Goal: Information Seeking & Learning: Learn about a topic

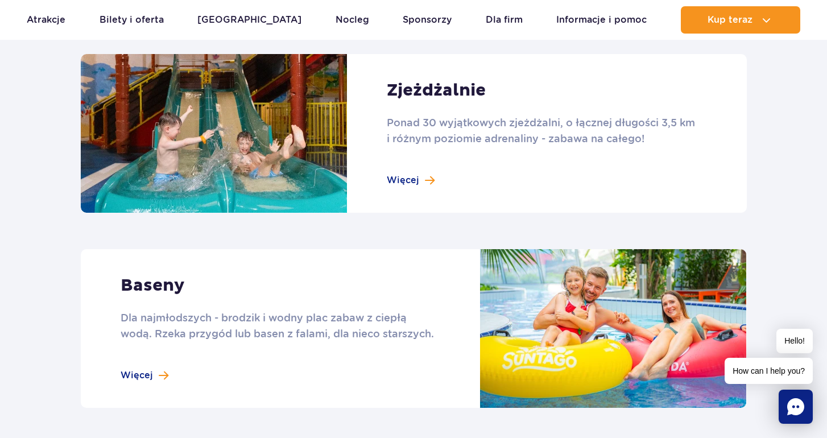
scroll to position [801, 0]
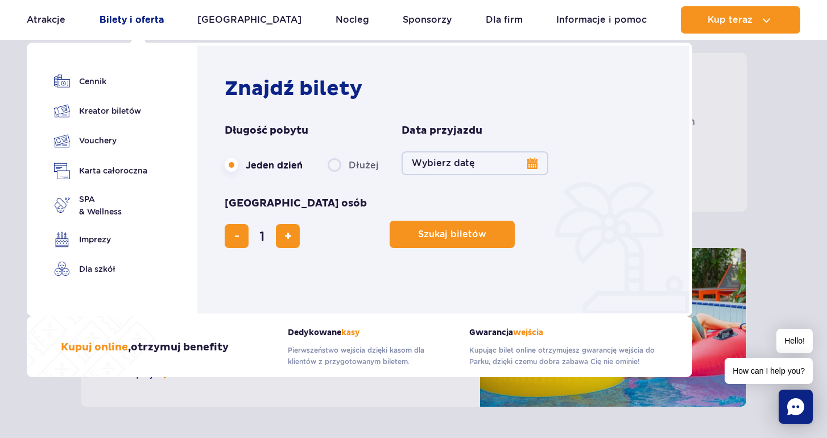
click at [145, 13] on link "Bilety i oferta" at bounding box center [132, 19] width 64 height 27
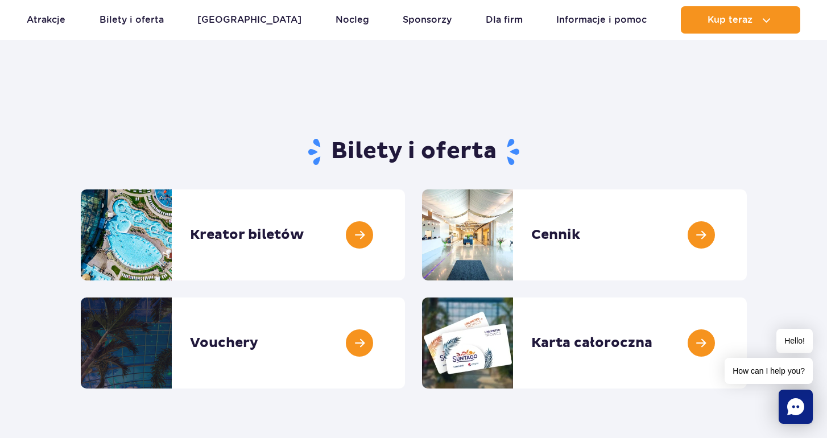
scroll to position [28, 0]
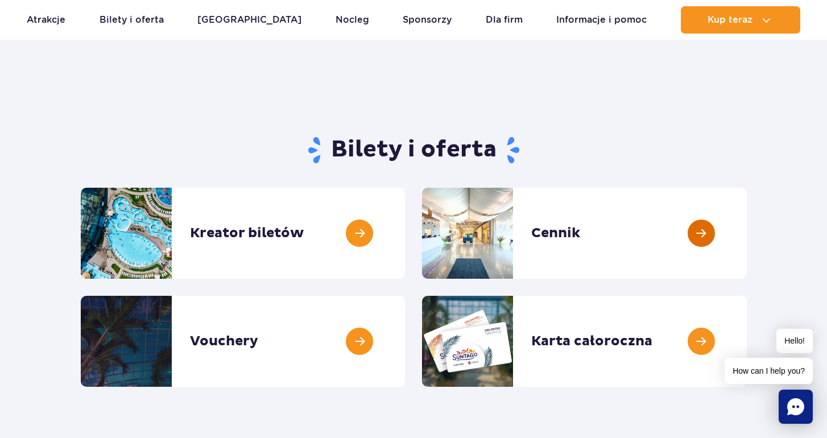
click at [747, 252] on link at bounding box center [747, 233] width 0 height 91
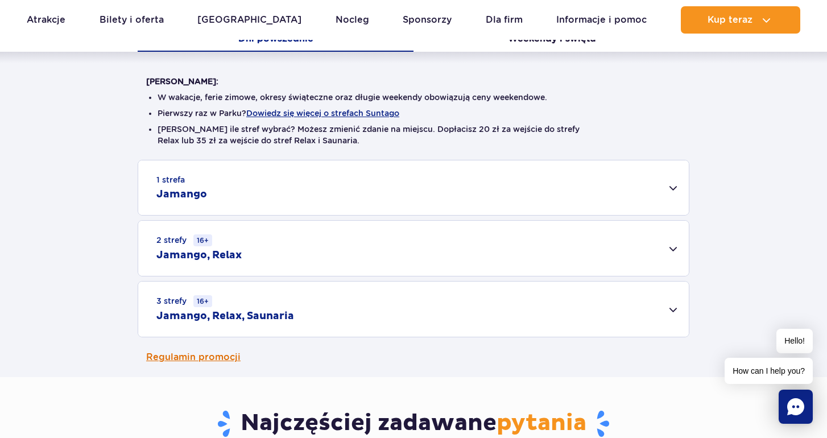
scroll to position [259, 0]
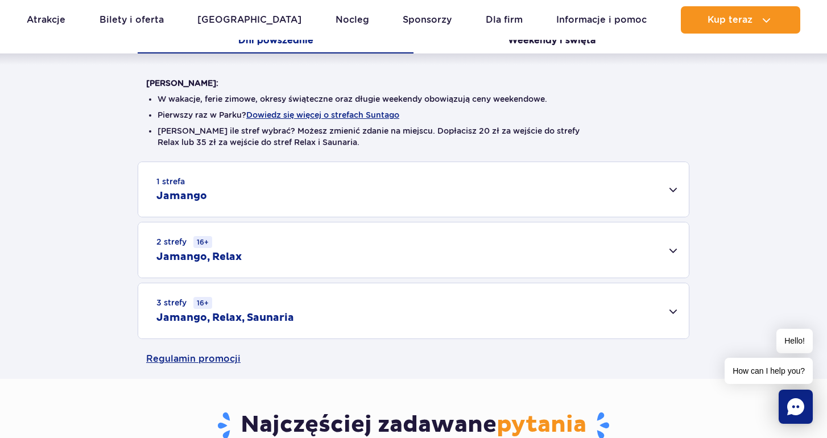
click at [319, 254] on div "2 strefy 16+ Jamango, Relax" at bounding box center [413, 249] width 551 height 55
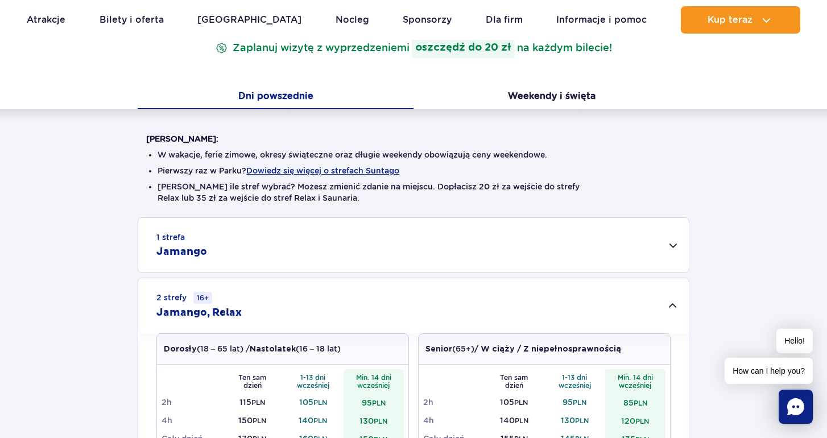
scroll to position [189, 0]
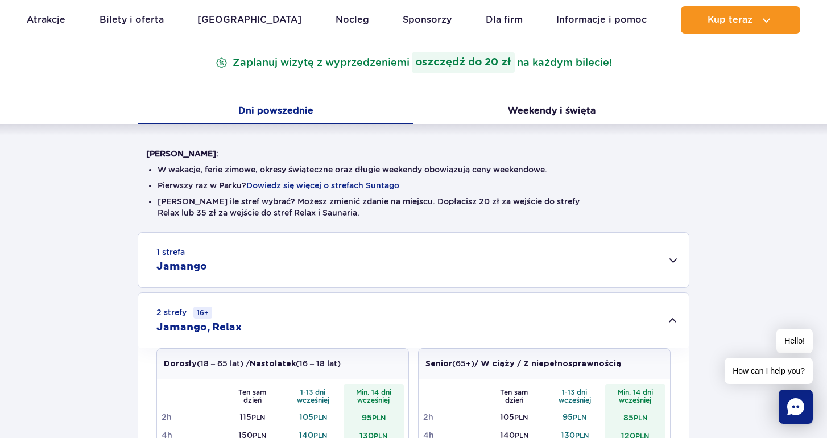
click at [319, 254] on div "1 strefa Jamango" at bounding box center [413, 260] width 551 height 55
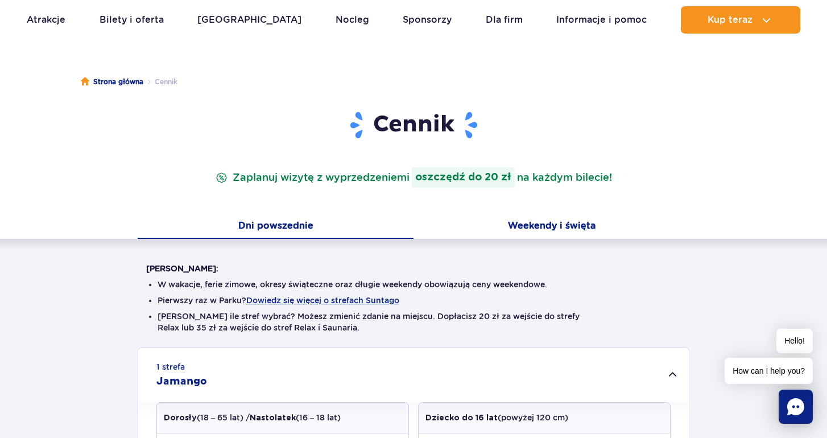
scroll to position [72, 0]
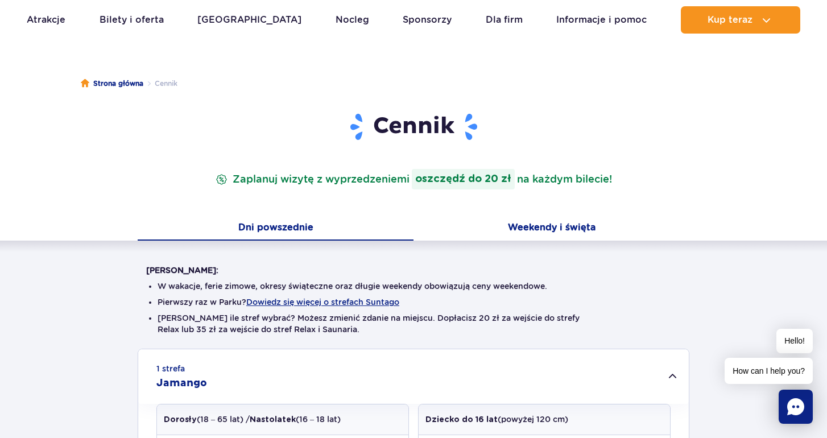
click at [534, 220] on button "Weekendy i święta" at bounding box center [552, 229] width 276 height 24
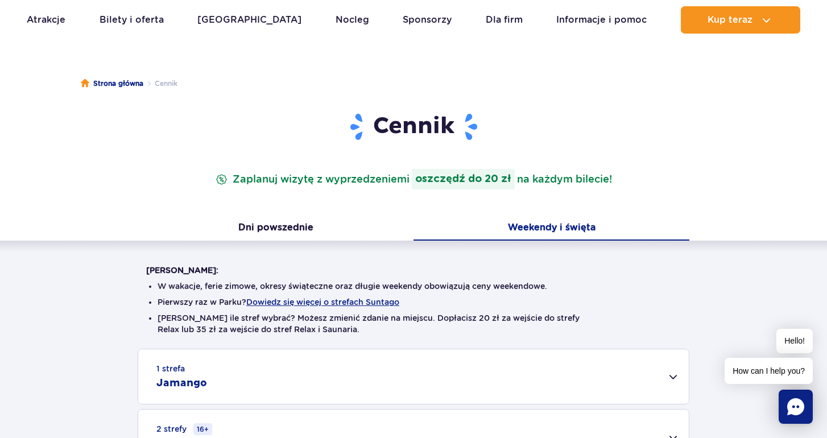
scroll to position [401, 0]
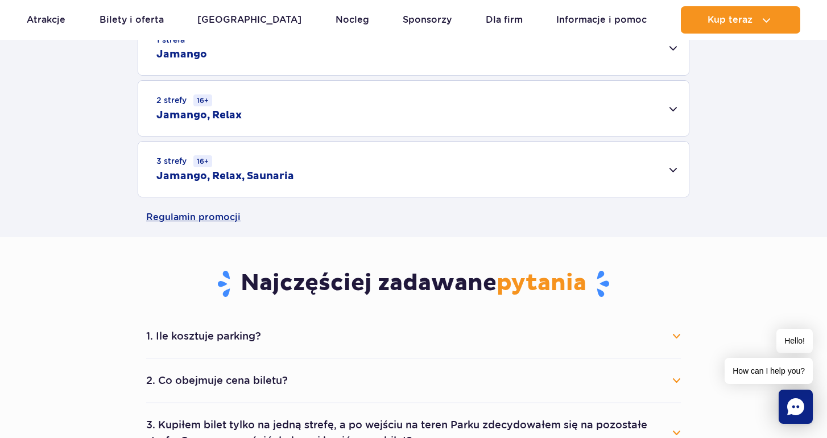
click at [413, 171] on div "3 strefy 16+ Jamango, Relax, Saunaria" at bounding box center [413, 169] width 551 height 55
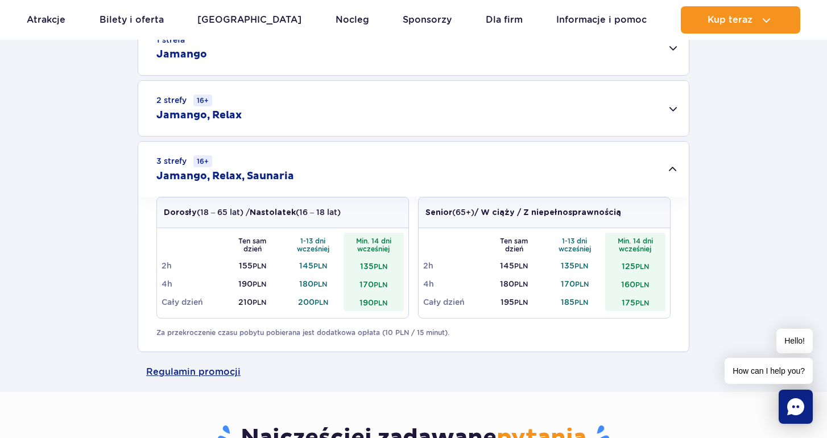
click at [414, 121] on div "2 strefy 16+ Jamango, Relax" at bounding box center [413, 108] width 551 height 55
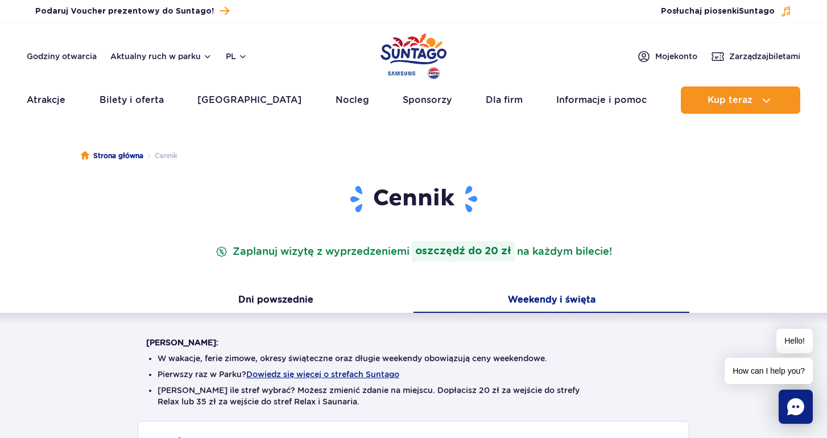
scroll to position [0, 0]
click at [420, 52] on img "Park of Poland" at bounding box center [414, 56] width 66 height 52
